Goal: Communication & Community: Answer question/provide support

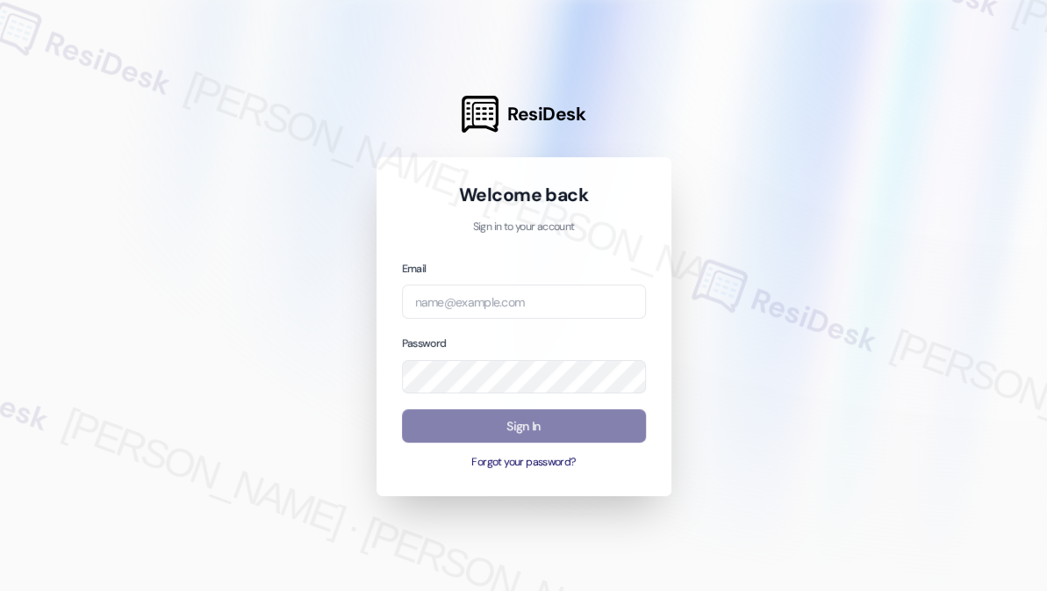
drag, startPoint x: 61, startPoint y: 57, endPoint x: 70, endPoint y: 37, distance: 22.0
click at [61, 57] on div at bounding box center [523, 295] width 1047 height 591
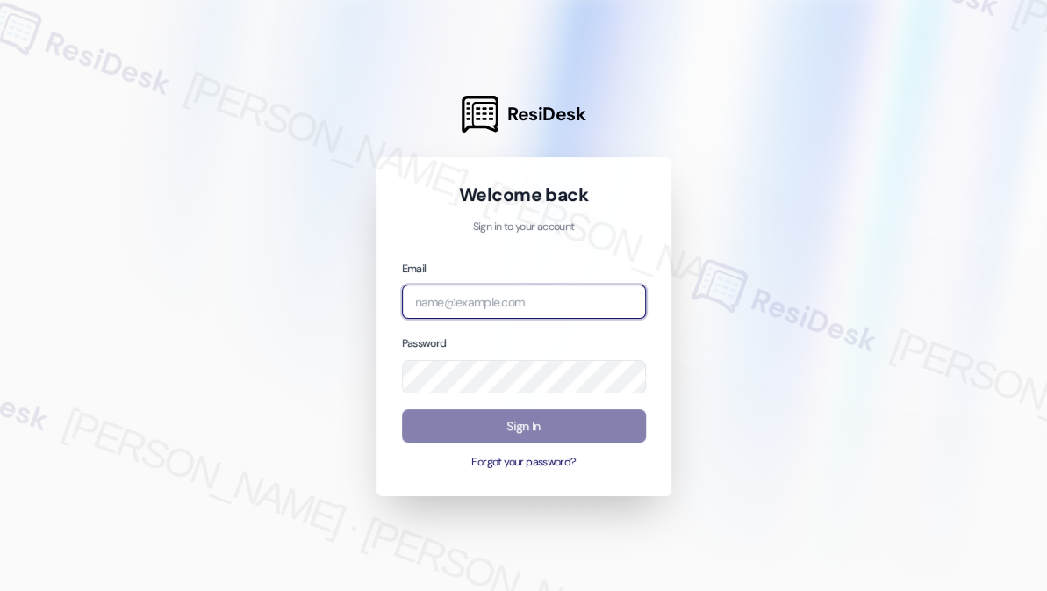
click at [564, 295] on input "email" at bounding box center [524, 301] width 244 height 34
type input "automated-surveys-kcb_lincoln-[PERSON_NAME].[PERSON_NAME]@kcb_[DOMAIN_NAME]"
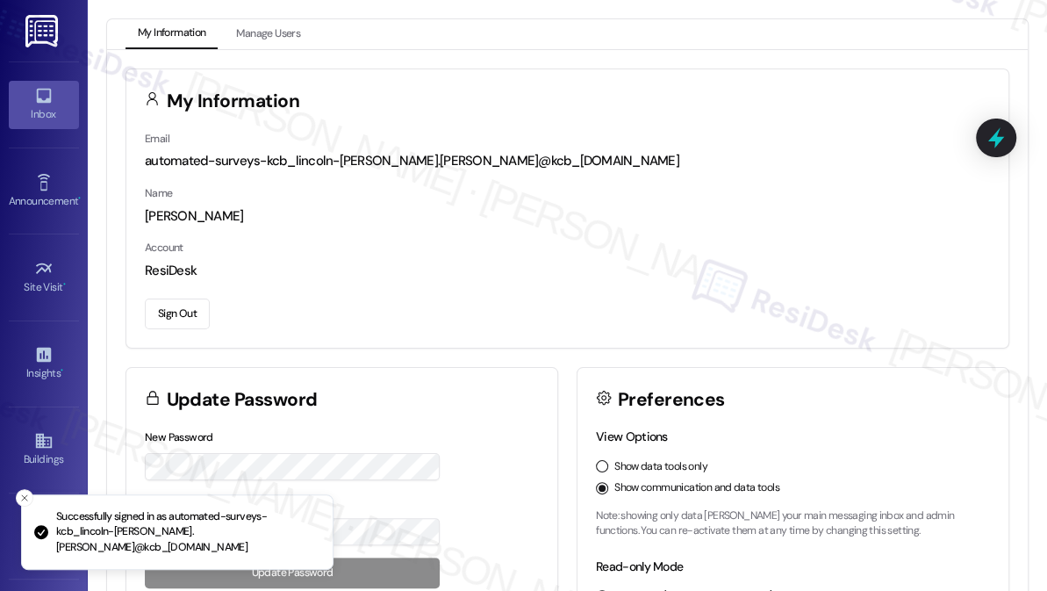
click at [30, 109] on div "Inbox" at bounding box center [44, 114] width 88 height 18
